Goal: Transaction & Acquisition: Download file/media

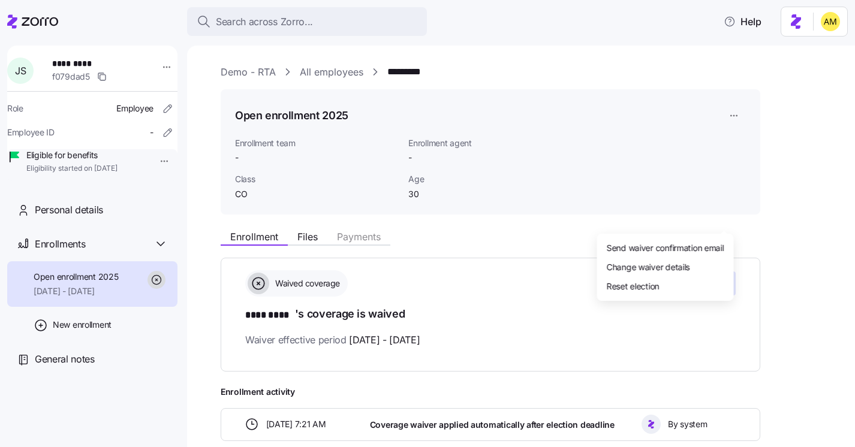
scroll to position [65, 0]
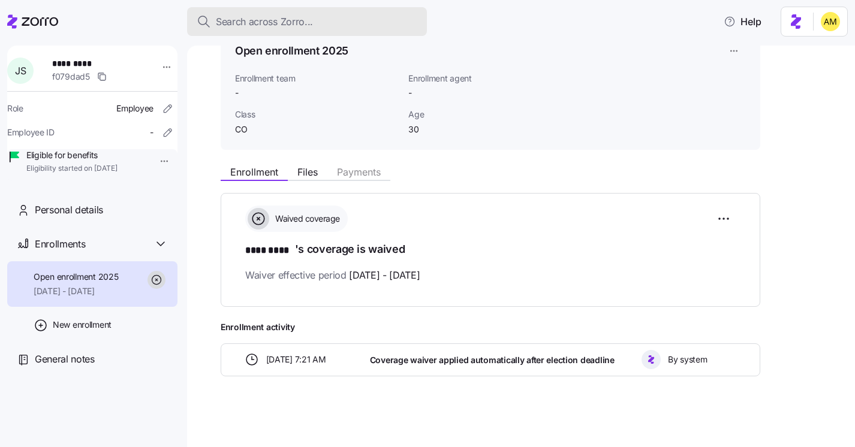
click at [250, 28] on html "Search across Zorro... Help J S ********* f079dad5 Role Employee Employee ID - …" at bounding box center [427, 220] width 855 height 440
click at [246, 26] on span "Search across Zorro..." at bounding box center [264, 21] width 97 height 15
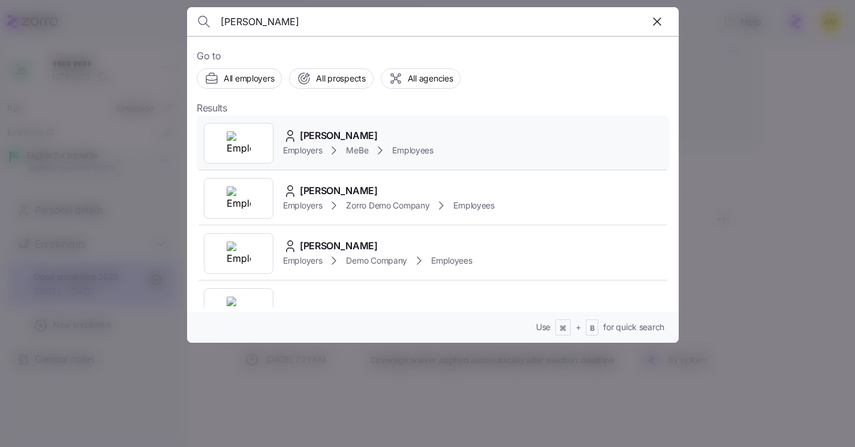
type input "[PERSON_NAME]"
click at [335, 136] on span "[PERSON_NAME]" at bounding box center [339, 135] width 78 height 15
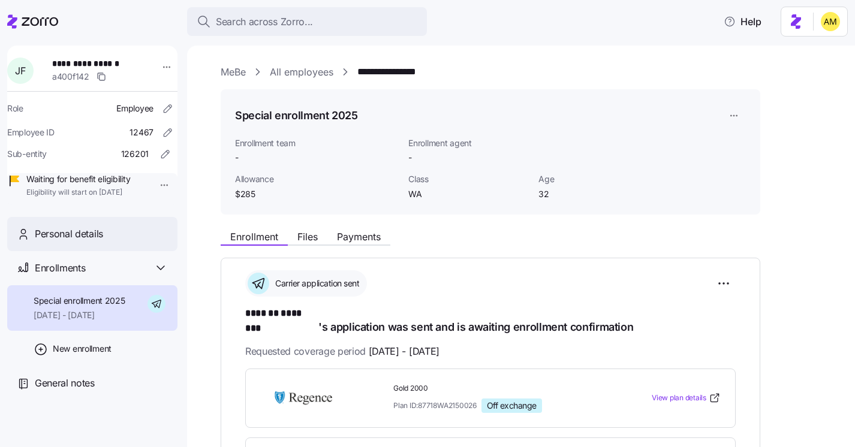
click at [88, 242] on span "Personal details" at bounding box center [69, 234] width 68 height 15
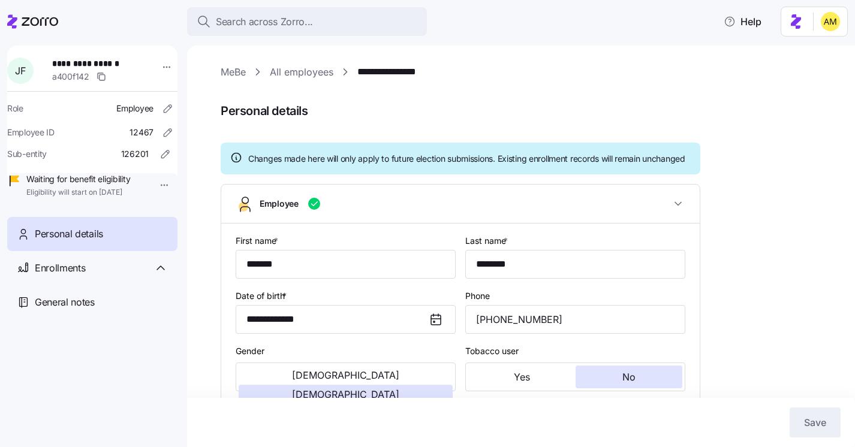
type input "WA"
click at [393, 68] on link "**********" at bounding box center [394, 72] width 74 height 15
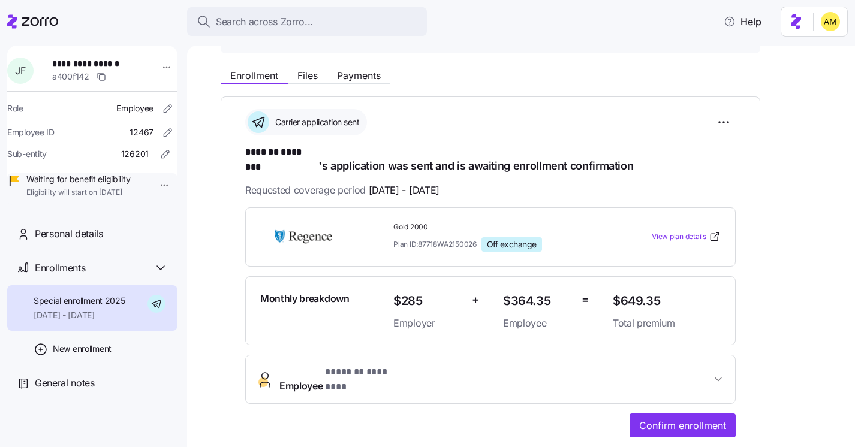
scroll to position [157, 0]
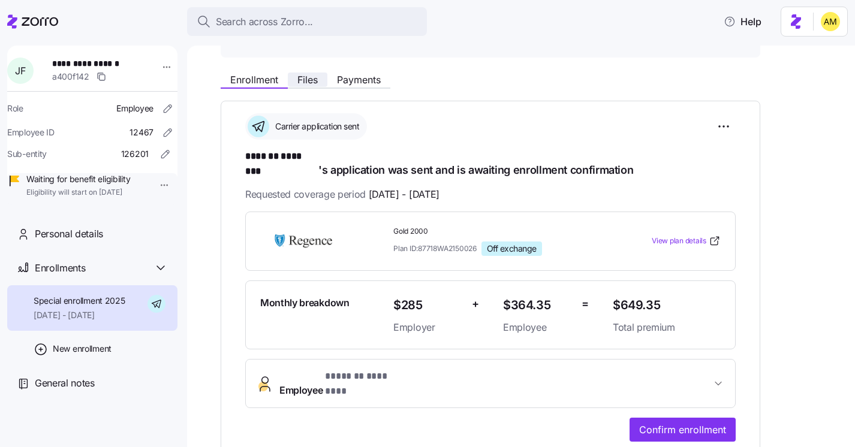
click at [308, 82] on span "Files" at bounding box center [308, 80] width 20 height 10
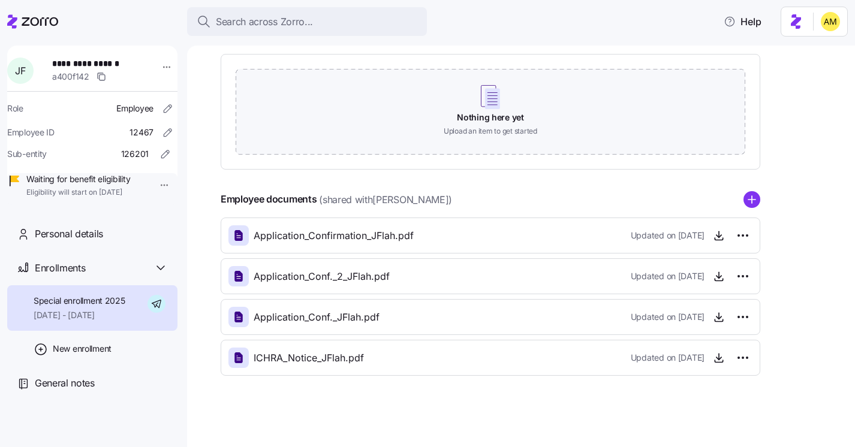
scroll to position [231, 0]
click at [714, 361] on icon "button" at bounding box center [719, 357] width 12 height 12
